Goal: Transaction & Acquisition: Book appointment/travel/reservation

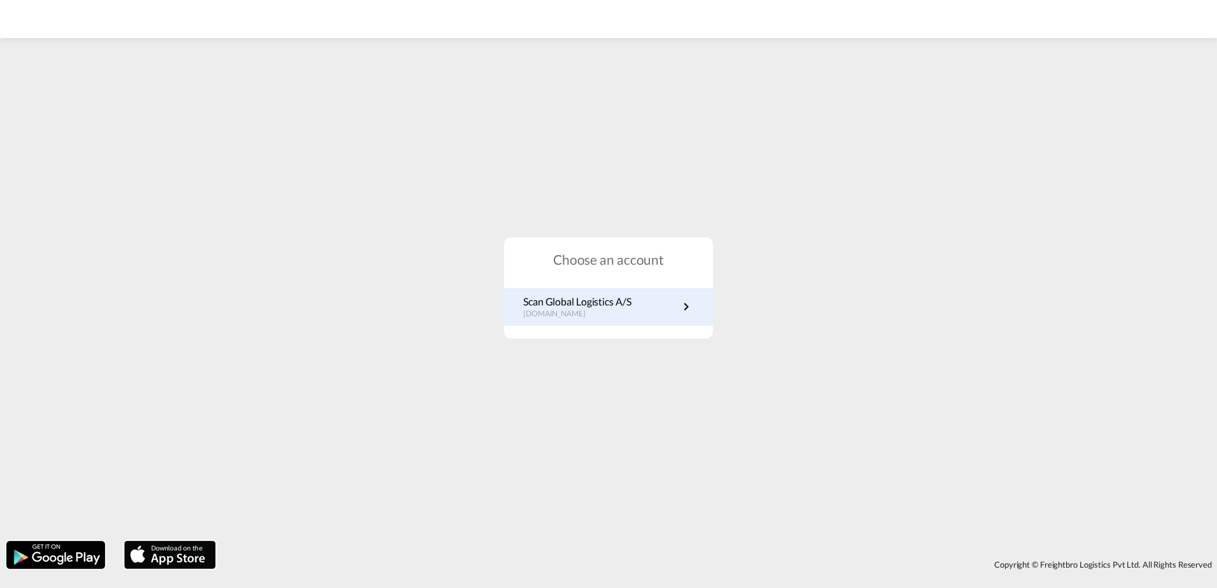
click at [681, 307] on md-icon "icon-chevron-right" at bounding box center [686, 306] width 15 height 15
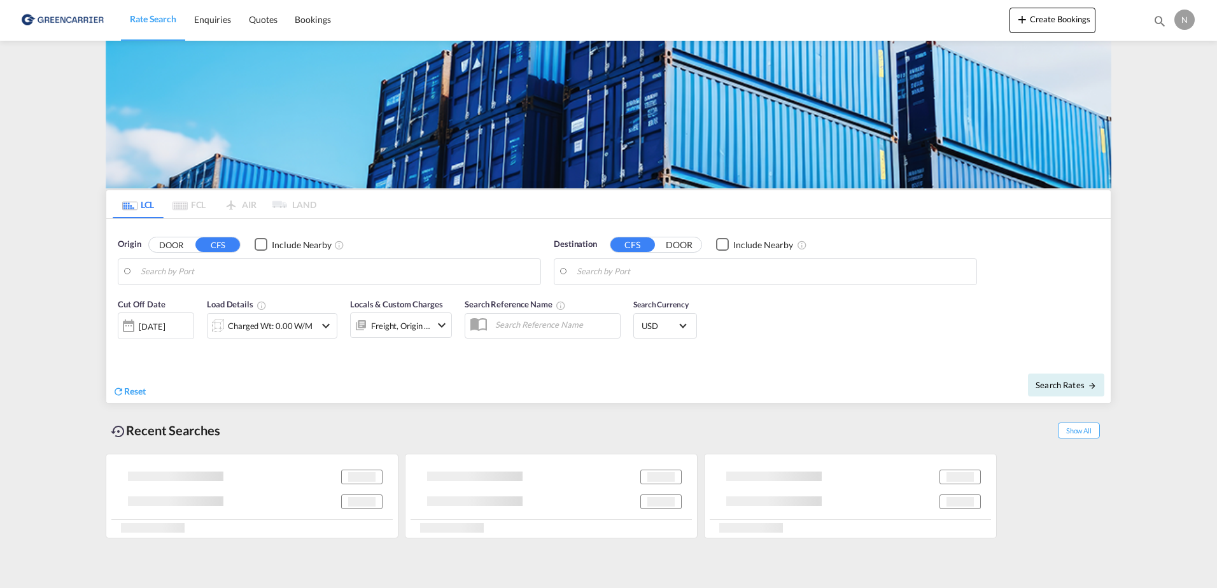
type input "DK-2880, Bagsværd, [GEOGRAPHIC_DATA], [GEOGRAPHIC_DATA]"
type input "Haiphong, VNHPH"
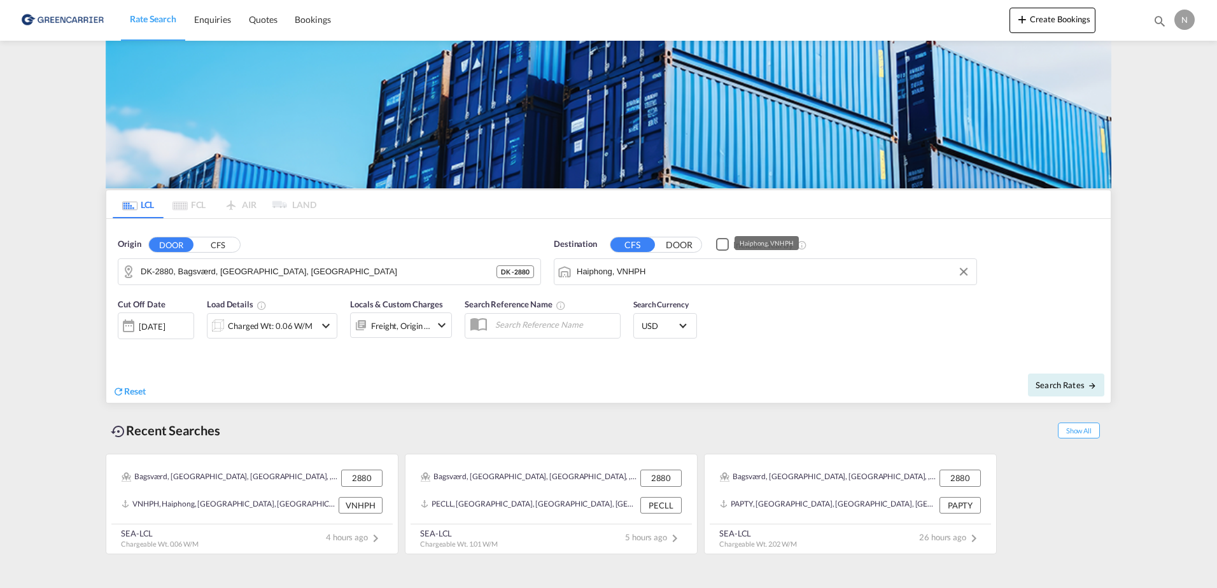
click at [652, 276] on input "Haiphong, VNHPH" at bounding box center [773, 271] width 393 height 19
drag, startPoint x: 652, startPoint y: 276, endPoint x: 638, endPoint y: 276, distance: 13.4
click at [638, 276] on input "Haiphong, VNHPH" at bounding box center [773, 271] width 393 height 19
click at [658, 274] on input "Haiphong, VNHPH" at bounding box center [773, 271] width 393 height 19
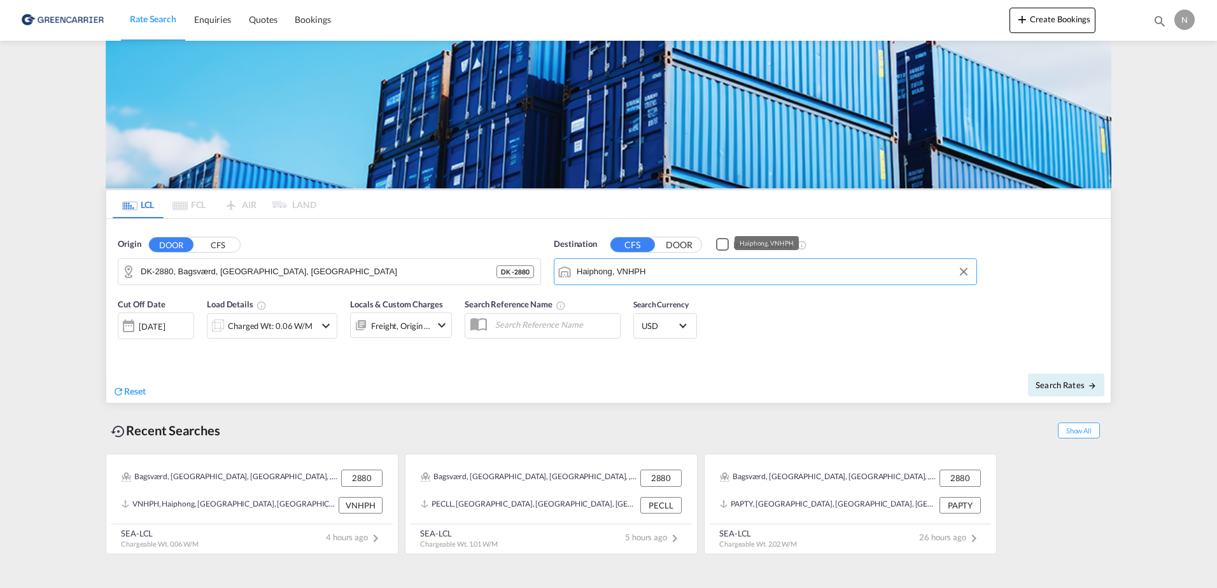
click at [658, 274] on input "Haiphong, VNHPH" at bounding box center [773, 271] width 393 height 19
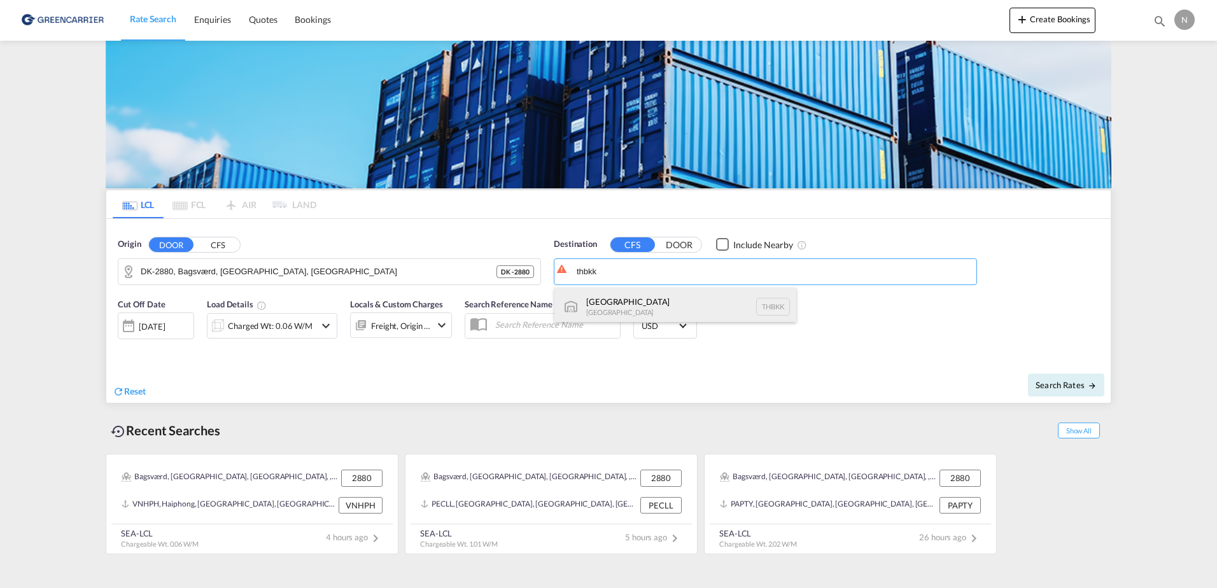
click at [642, 300] on div "Bangkok Thailand THBKK" at bounding box center [675, 307] width 242 height 38
type input "Bangkok, THBKK"
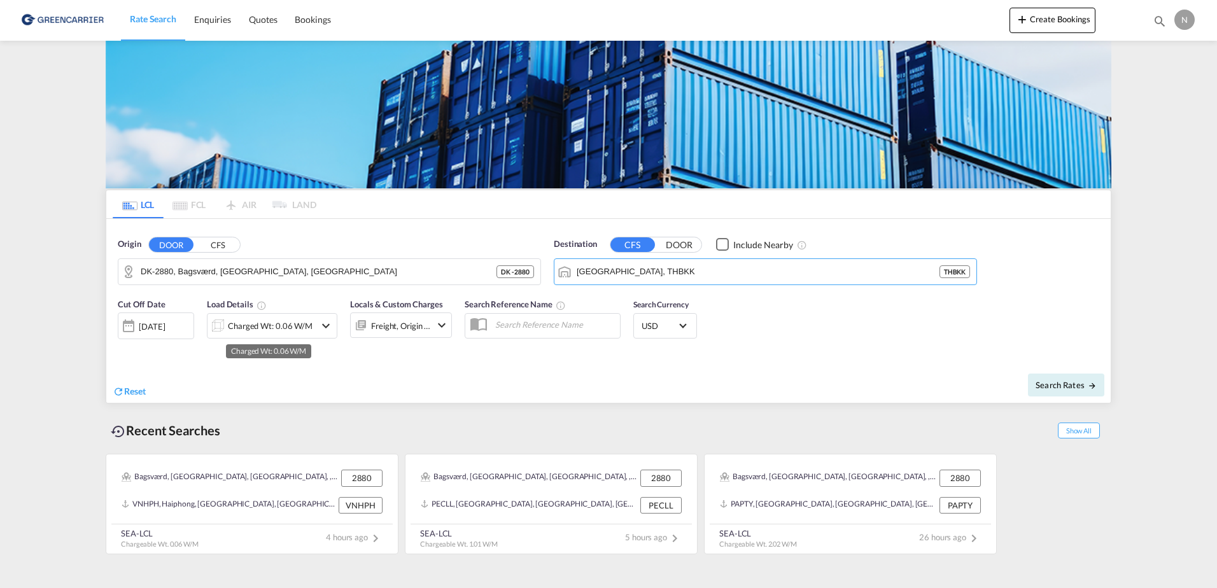
click at [257, 331] on div "Charged Wt: 0.06 W/M" at bounding box center [270, 326] width 85 height 18
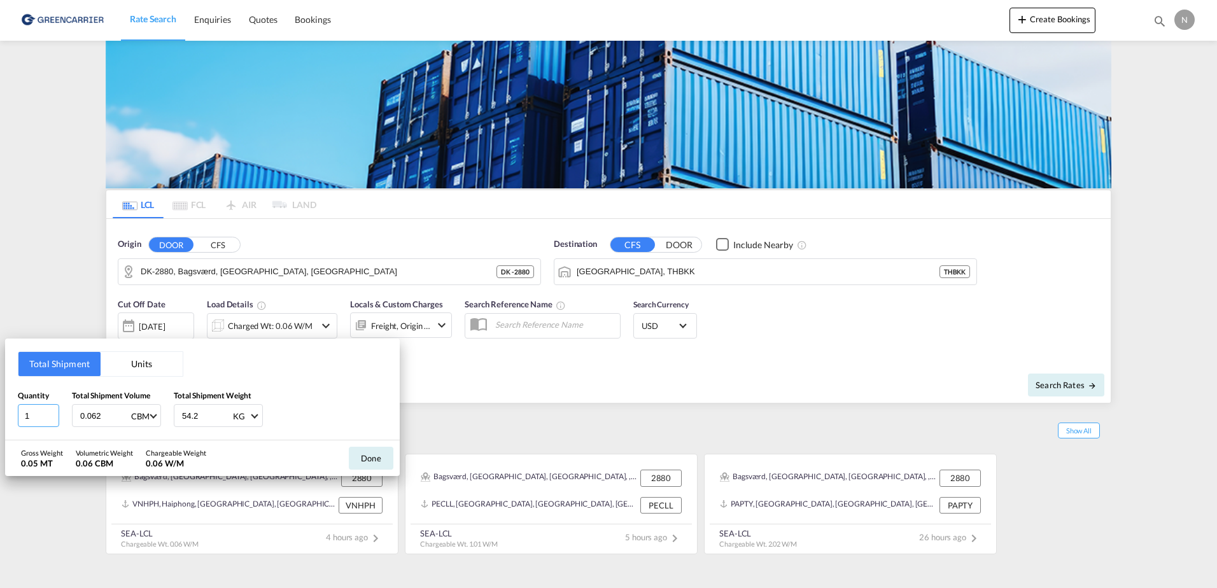
click at [38, 423] on input "1" at bounding box center [38, 415] width 41 height 23
drag, startPoint x: 34, startPoint y: 418, endPoint x: 11, endPoint y: 421, distance: 22.5
click at [11, 421] on div "Total Shipment Units Quantity 1 Total Shipment Volume 0.062 CBM CBM CFT Total S…" at bounding box center [202, 390] width 395 height 102
type input "2"
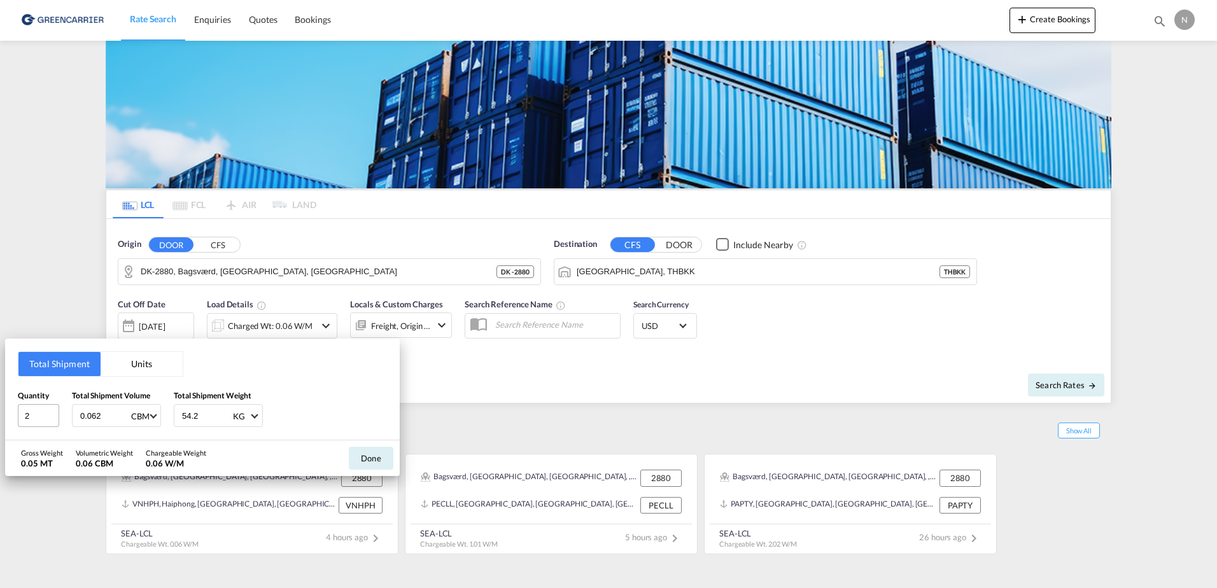
drag, startPoint x: 114, startPoint y: 414, endPoint x: 53, endPoint y: 415, distance: 61.1
click at [53, 415] on div "Quantity 2 Total Shipment Volume 0.062 CBM CBM CFT Total Shipment Weight 54.2 K…" at bounding box center [202, 409] width 369 height 38
type input "2.016"
click at [199, 415] on input "54.2" at bounding box center [206, 416] width 51 height 22
drag, startPoint x: 199, startPoint y: 415, endPoint x: 174, endPoint y: 405, distance: 26.8
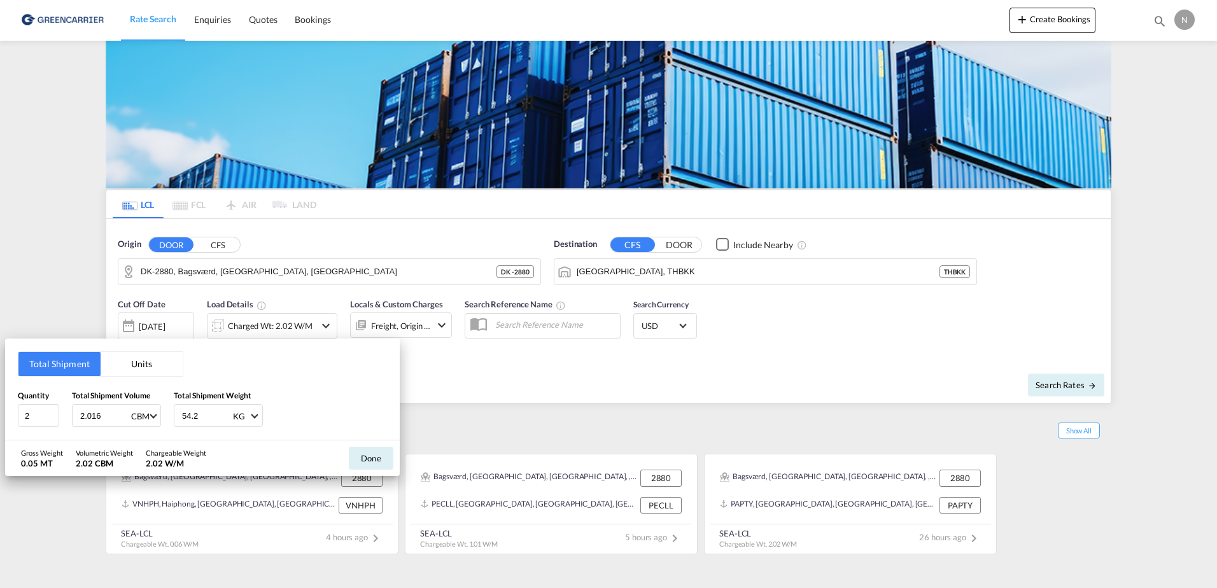
click at [174, 405] on div "54.2 KG KG LB" at bounding box center [218, 415] width 89 height 23
type input "1215.824"
click at [371, 452] on button "Done" at bounding box center [371, 458] width 45 height 23
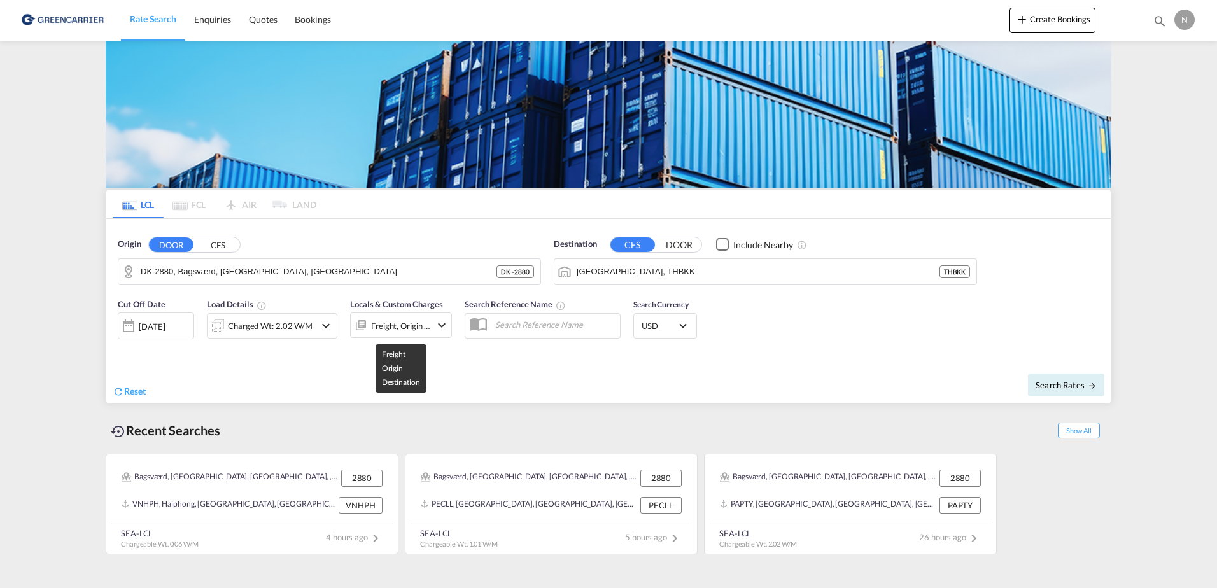
click at [388, 320] on div "Freight, Origin +1" at bounding box center [401, 326] width 60 height 18
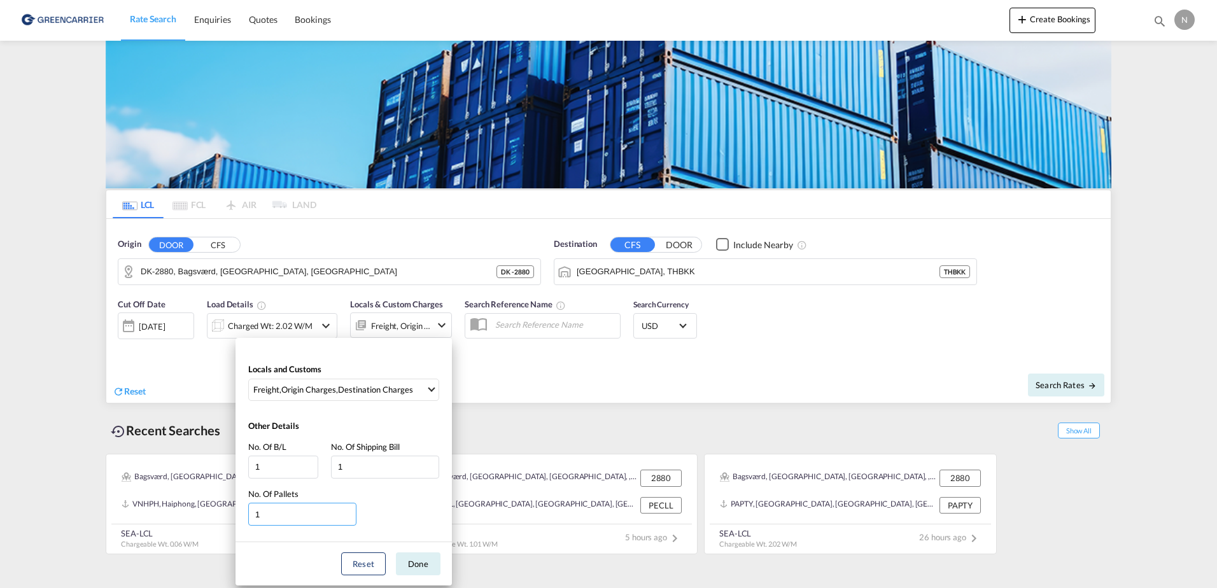
click at [293, 514] on input "1" at bounding box center [302, 514] width 108 height 23
type input "2"
click at [421, 563] on button "Done" at bounding box center [418, 564] width 45 height 23
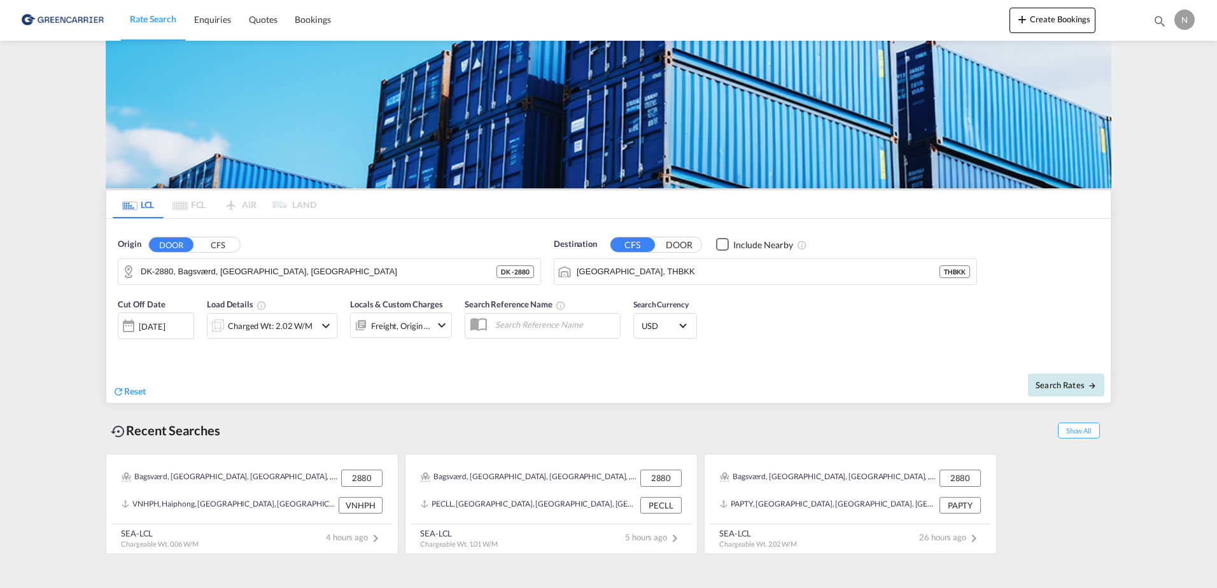
click at [1067, 390] on button "Search Rates" at bounding box center [1066, 385] width 76 height 23
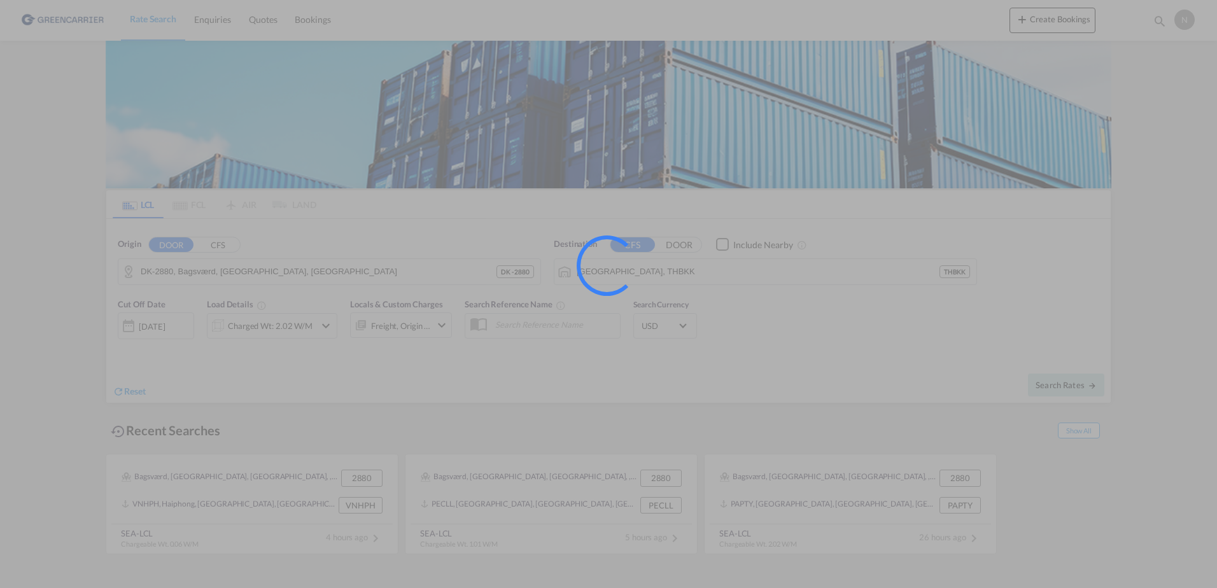
type input "2880 to THBKK / 23 Sep 2025"
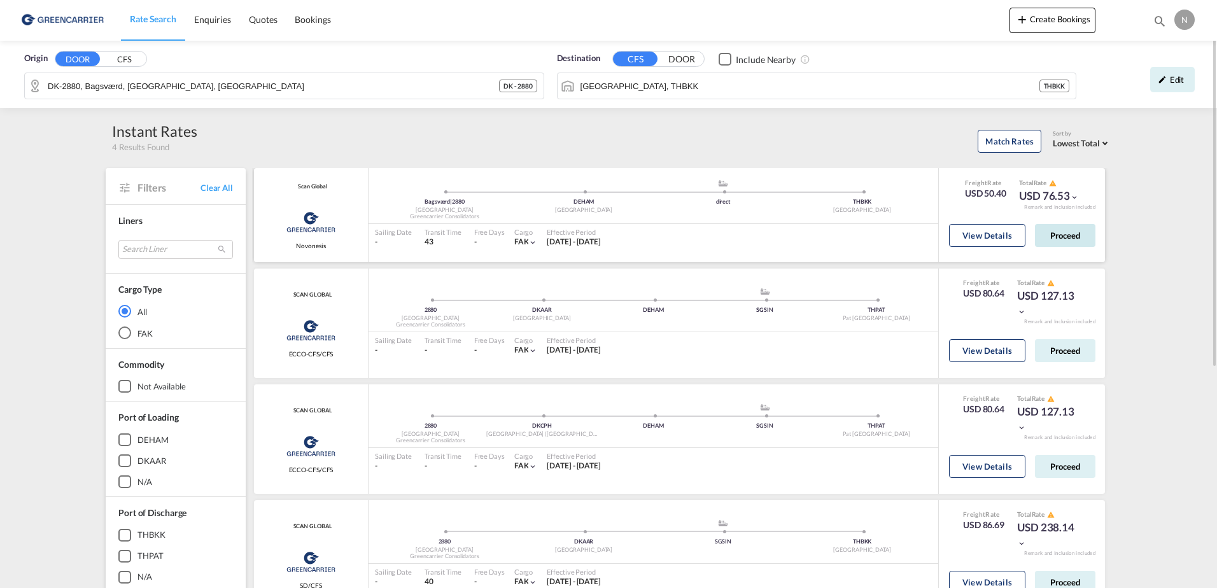
click at [1067, 236] on button "Proceed" at bounding box center [1065, 235] width 60 height 23
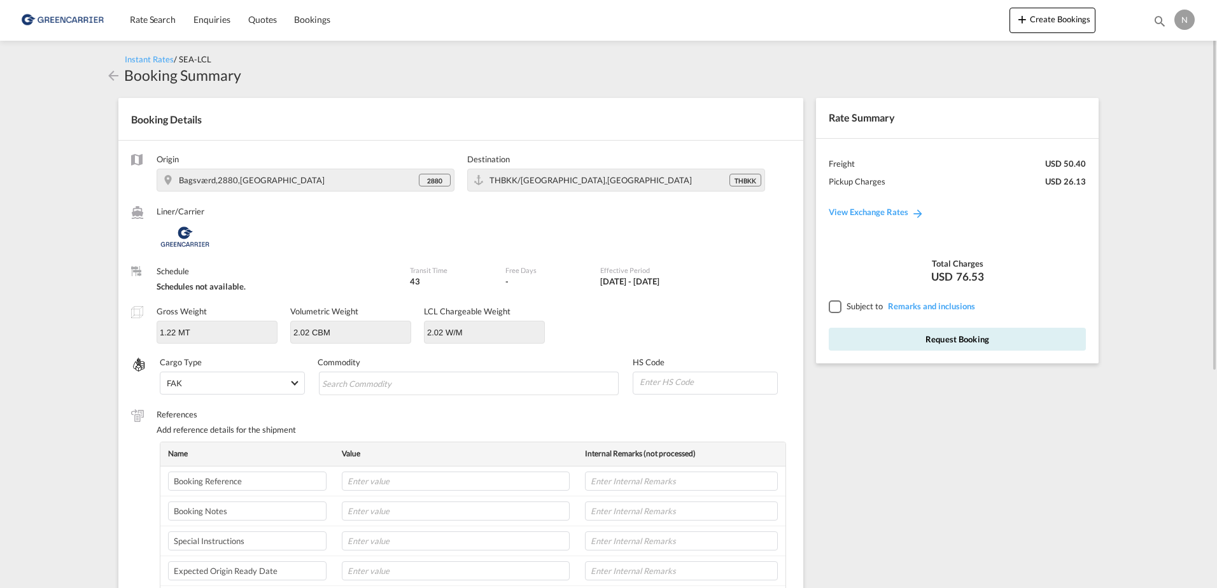
scroll to position [127, 0]
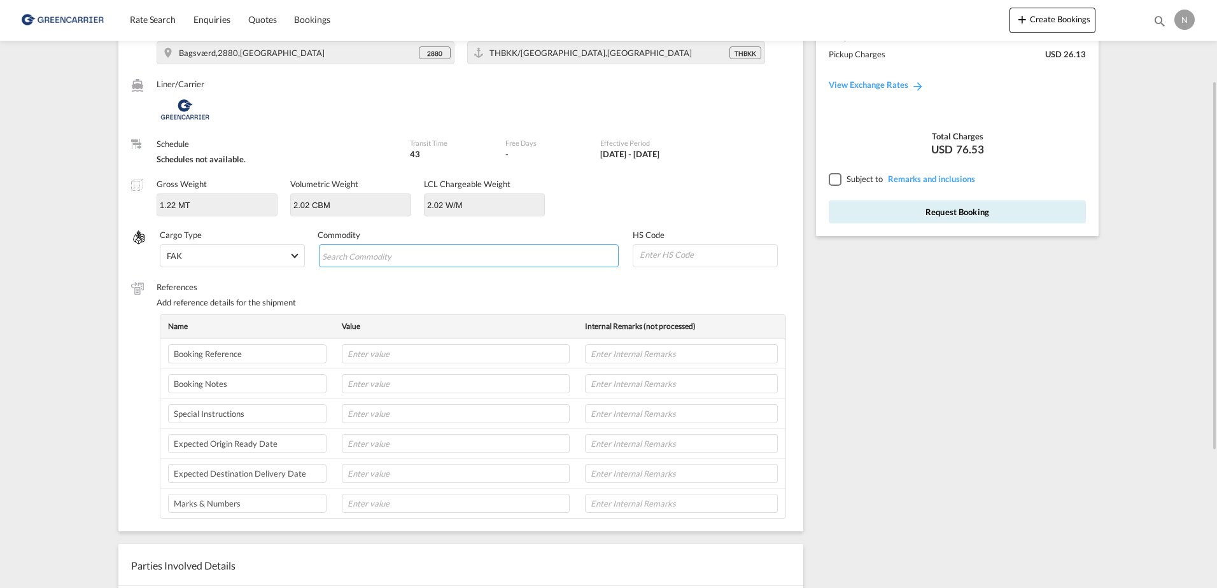
click at [410, 254] on input "Chips input." at bounding box center [380, 256] width 116 height 20
type input "ENZYMES"
type input "350790"
click at [455, 358] on input "text" at bounding box center [456, 353] width 228 height 19
paste input "CPH32106847"
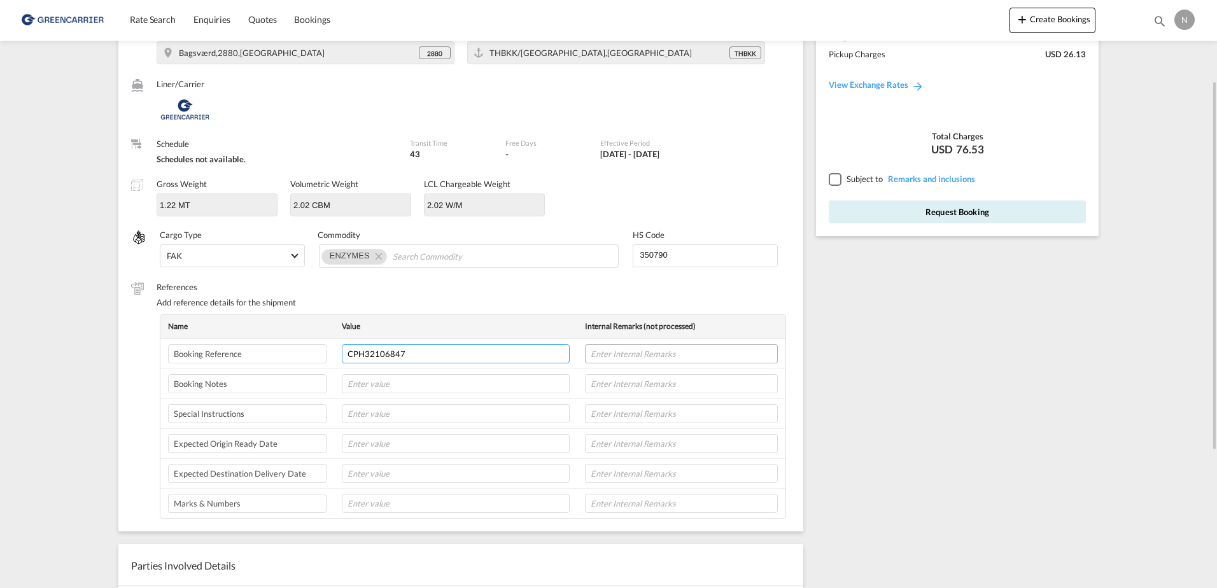
type input "CPH32106847"
click at [644, 351] on input "text" at bounding box center [681, 353] width 193 height 19
type input "n"
type input "NOVONESIS"
click at [379, 440] on input "text" at bounding box center [456, 443] width 228 height 19
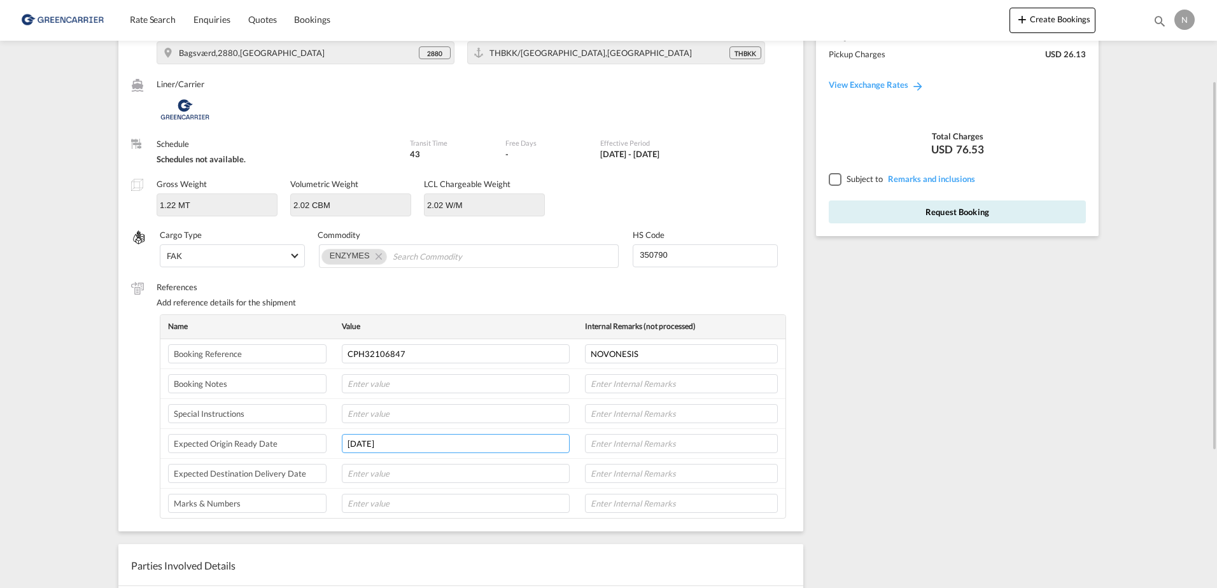
type input "30-09-25"
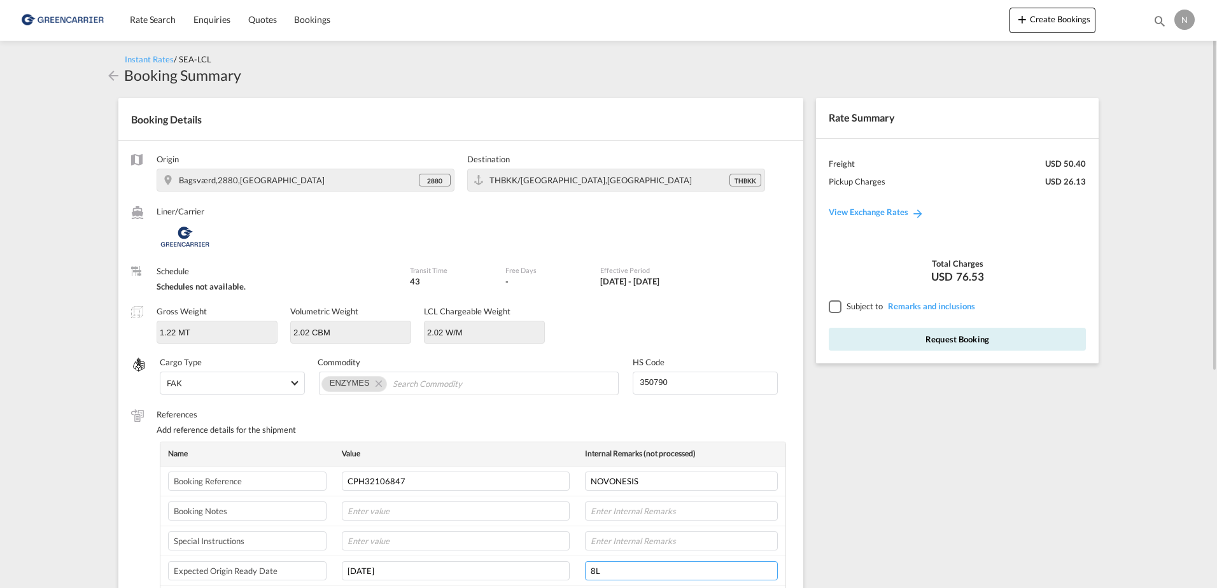
type input "8L"
click at [837, 306] on div at bounding box center [834, 305] width 11 height 11
click at [873, 343] on button "Request Booking" at bounding box center [957, 339] width 257 height 23
